Goal: Register for event/course

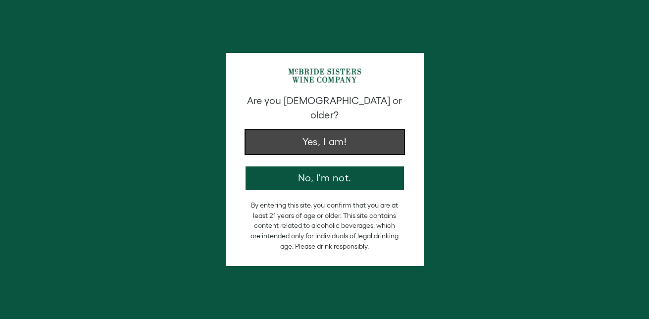
click at [342, 130] on button "Yes, I am!" at bounding box center [325, 142] width 158 height 24
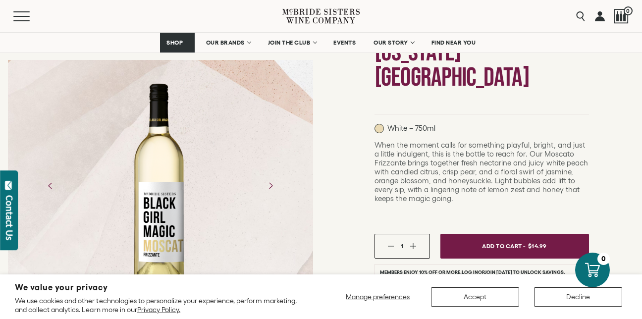
scroll to position [149, 0]
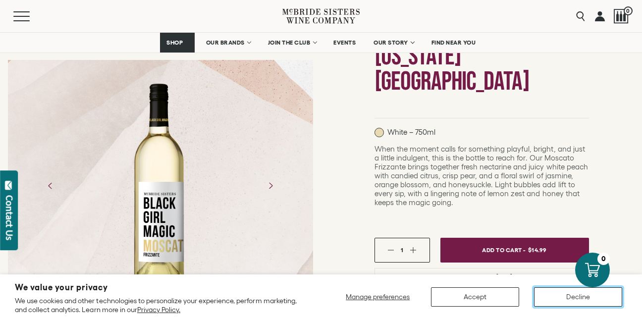
click at [573, 295] on button "Decline" at bounding box center [578, 296] width 88 height 19
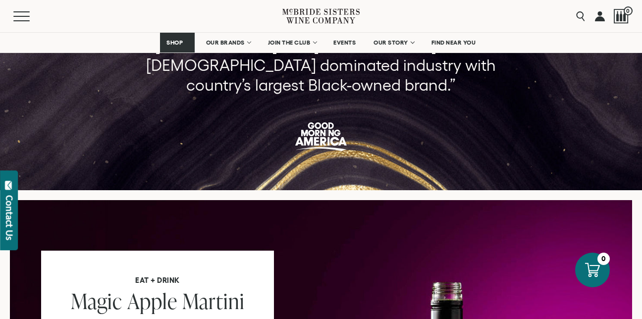
scroll to position [644, 0]
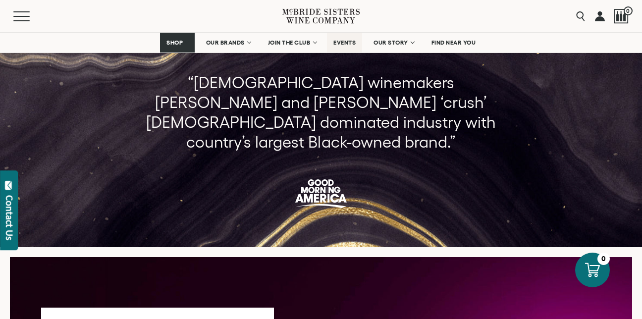
click at [348, 42] on span "EVENTS" at bounding box center [344, 42] width 22 height 7
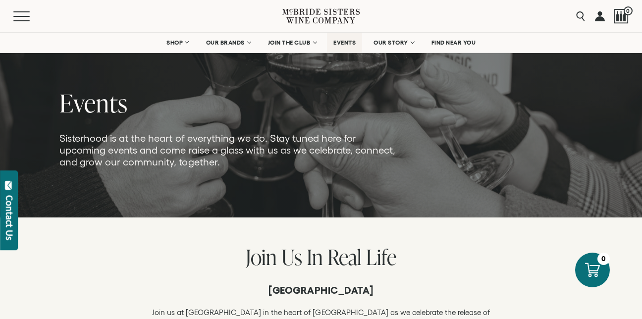
scroll to position [248, 0]
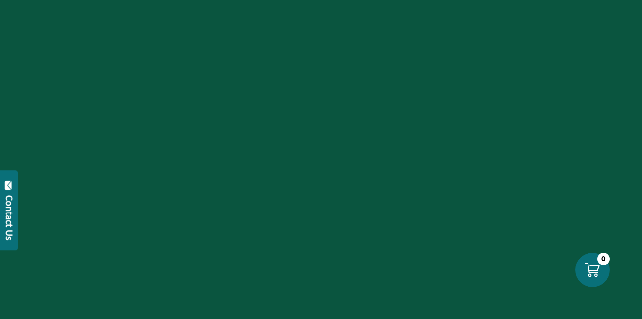
scroll to position [679, 0]
